Goal: Task Accomplishment & Management: Use online tool/utility

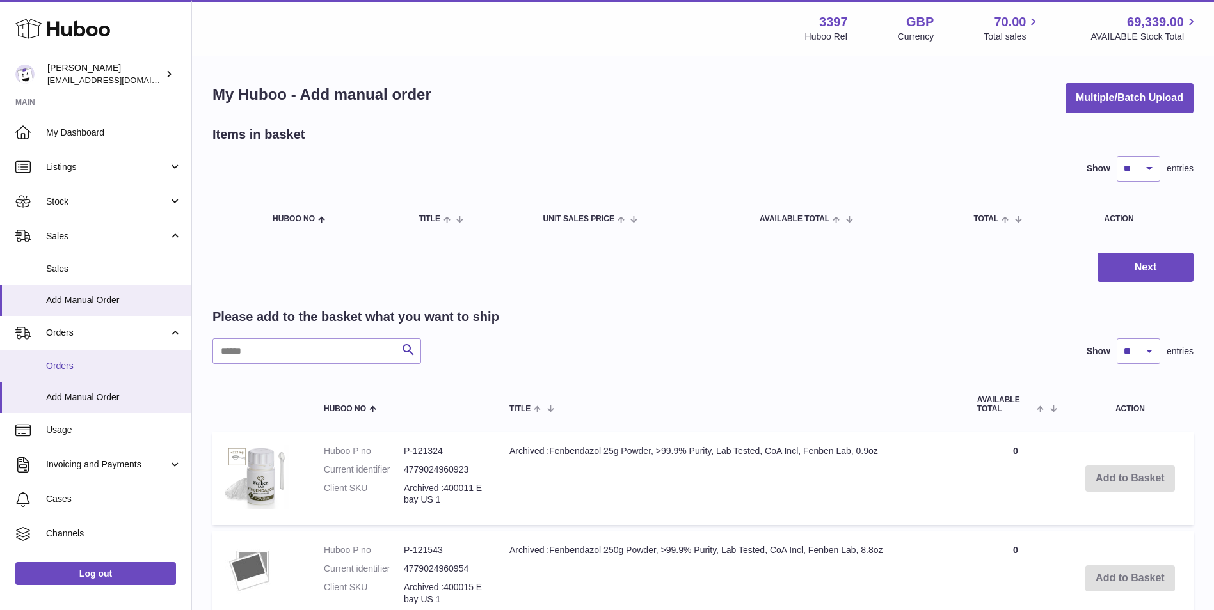
click at [81, 370] on span "Orders" at bounding box center [114, 366] width 136 height 12
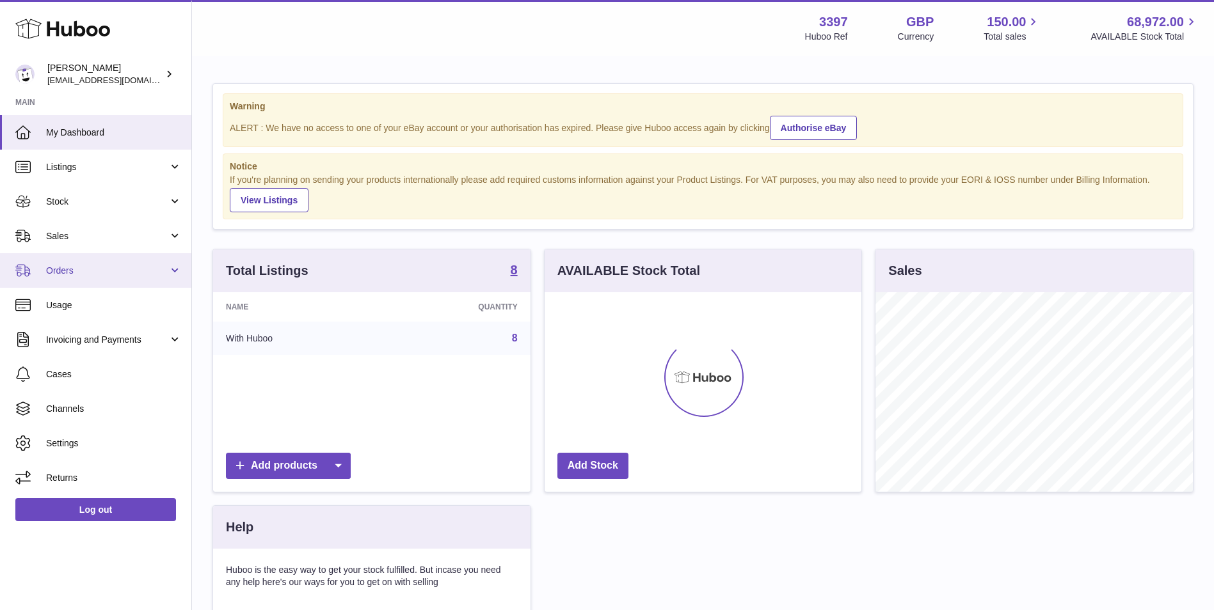
scroll to position [200, 317]
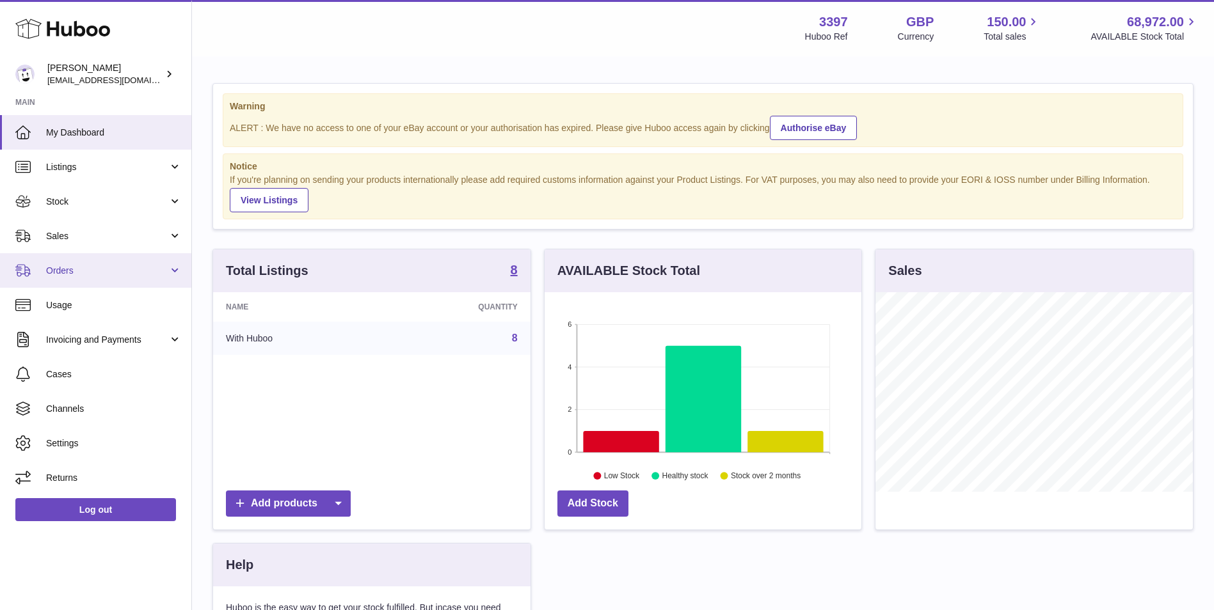
click at [62, 262] on link "Orders" at bounding box center [95, 270] width 191 height 35
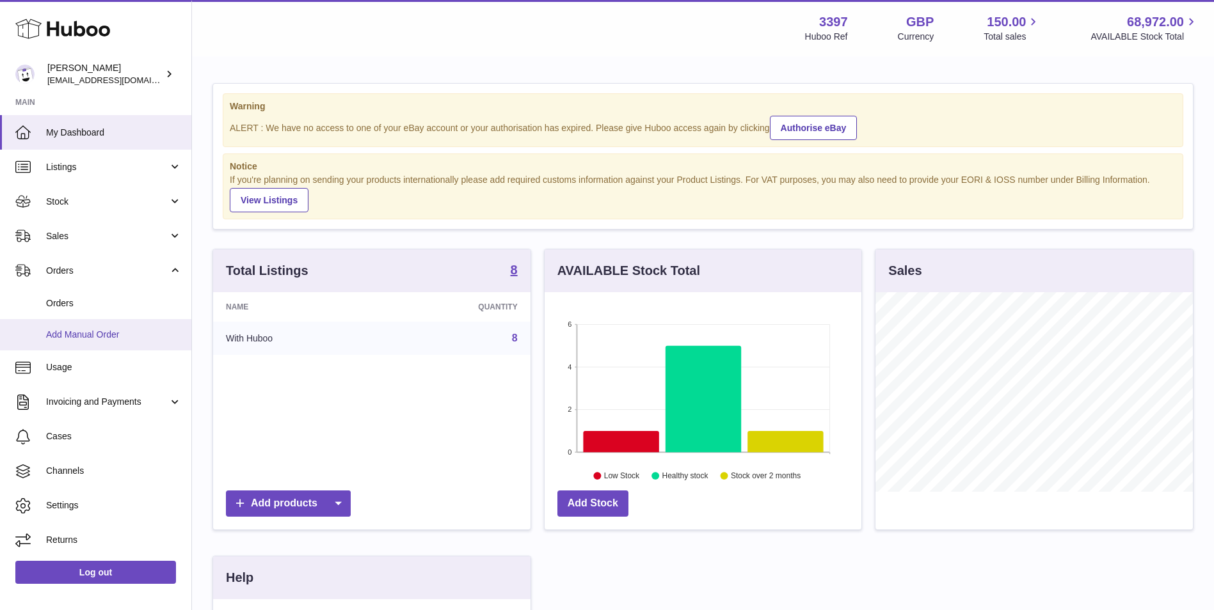
click at [70, 331] on span "Add Manual Order" at bounding box center [114, 335] width 136 height 12
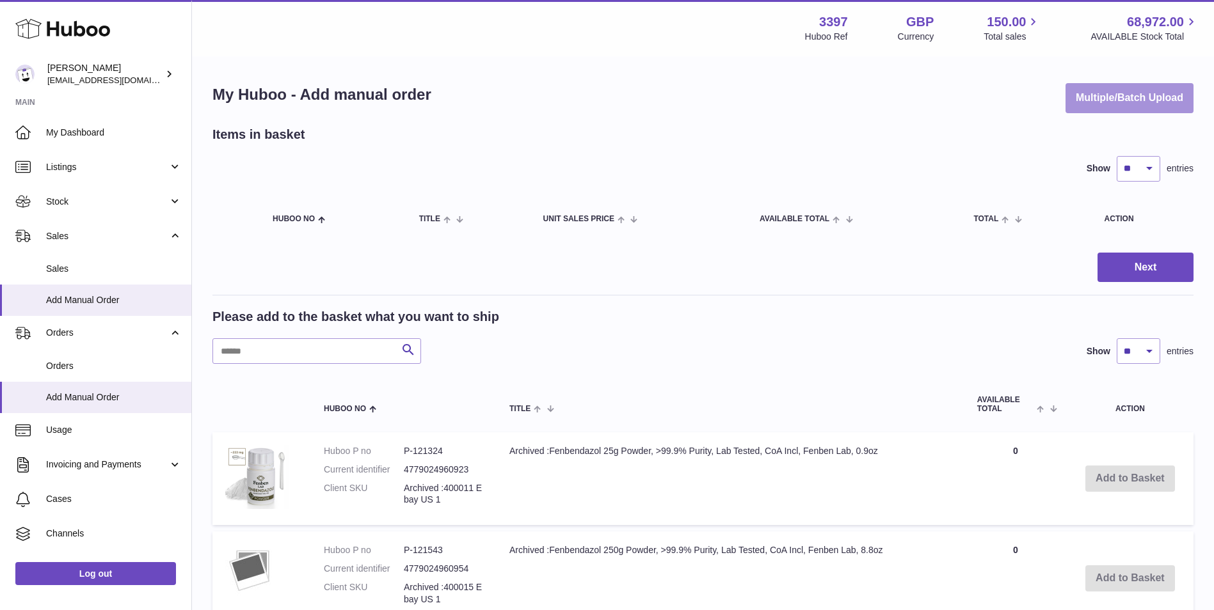
click at [1127, 102] on button "Multiple/Batch Upload" at bounding box center [1129, 98] width 128 height 30
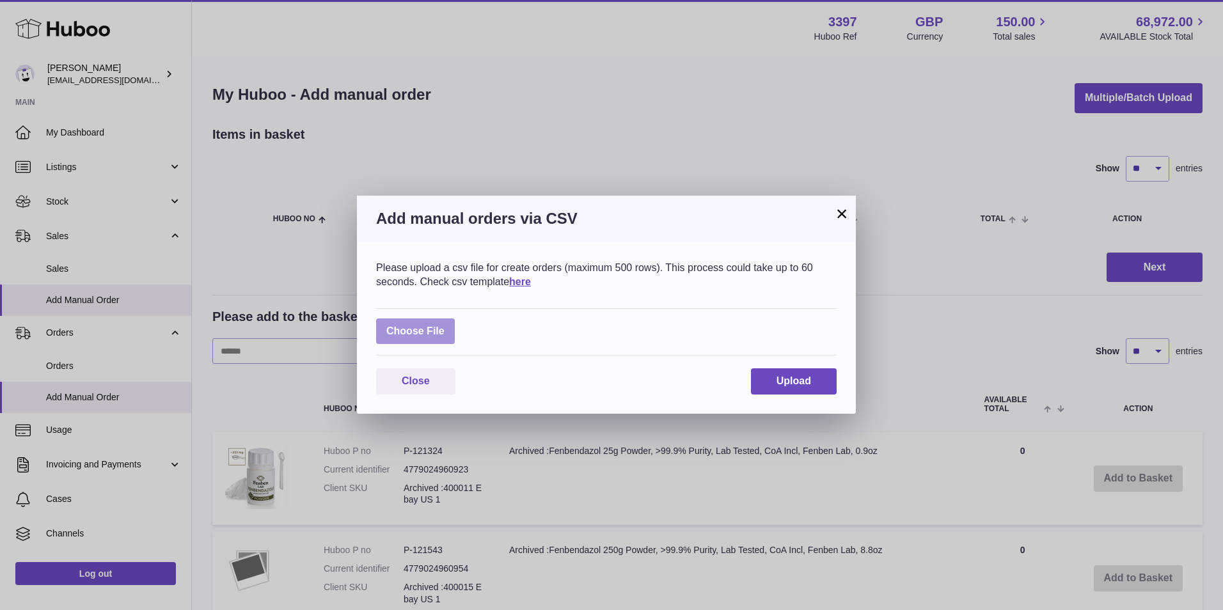
click at [426, 332] on label at bounding box center [415, 332] width 79 height 26
click at [445, 326] on input "file" at bounding box center [445, 325] width 1 height 1
type input "**********"
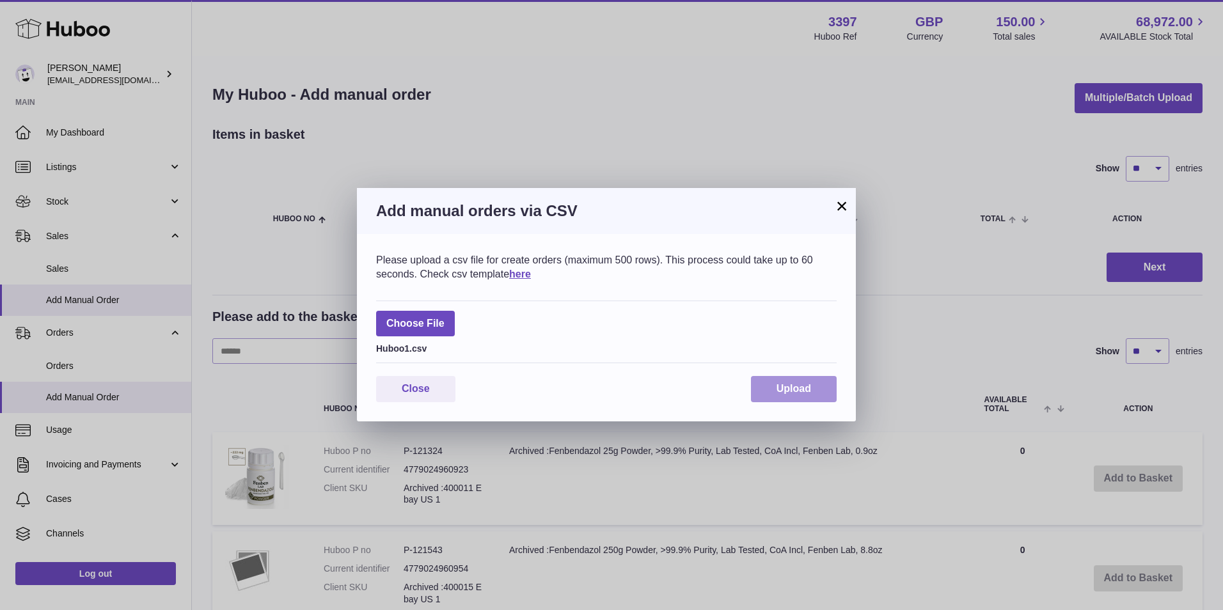
click at [810, 397] on button "Upload" at bounding box center [794, 389] width 86 height 26
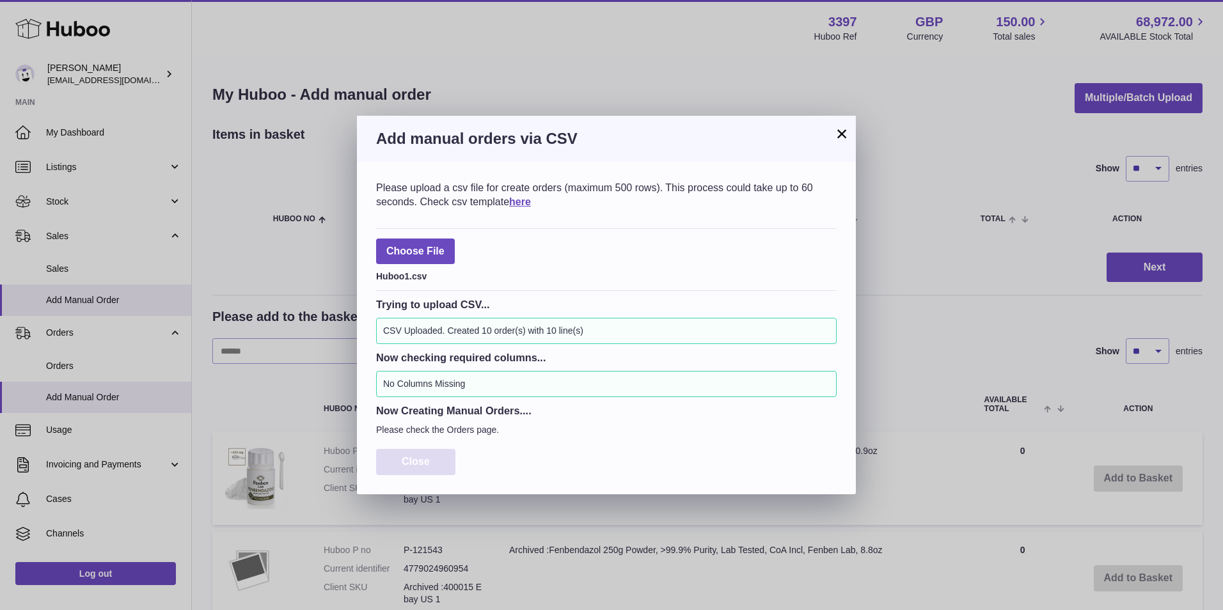
click at [433, 459] on button "Close" at bounding box center [415, 462] width 79 height 26
